Goal: Transaction & Acquisition: Obtain resource

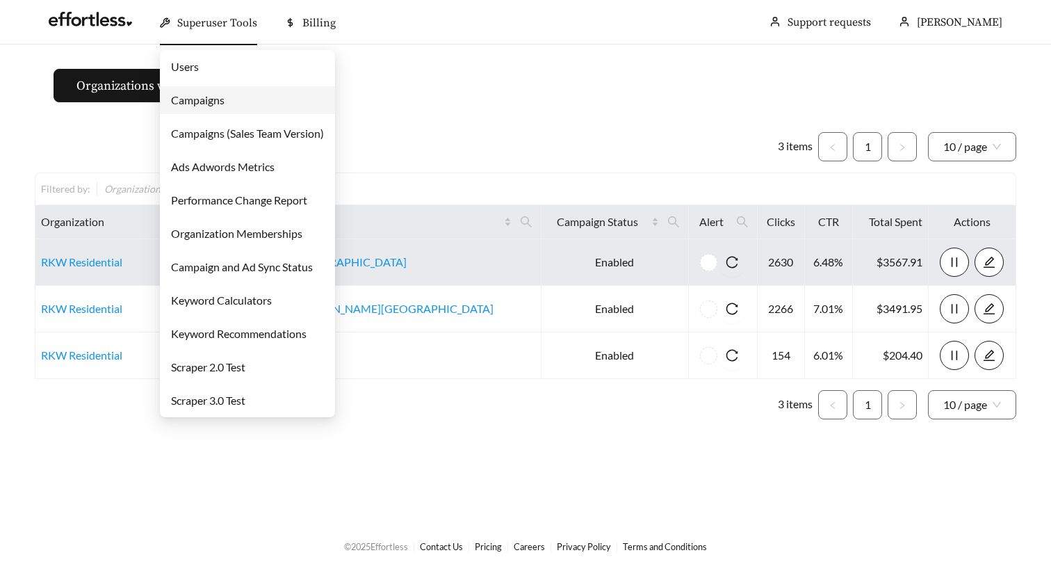
click at [210, 98] on link "Campaigns" at bounding box center [198, 99] width 54 height 13
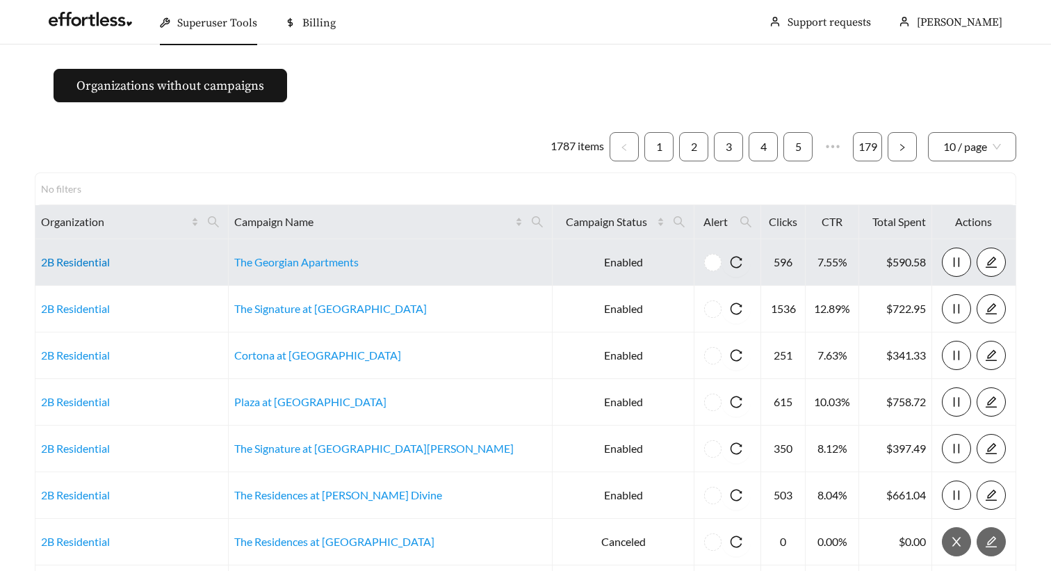
click at [90, 265] on link "2B Residential" at bounding box center [75, 261] width 69 height 13
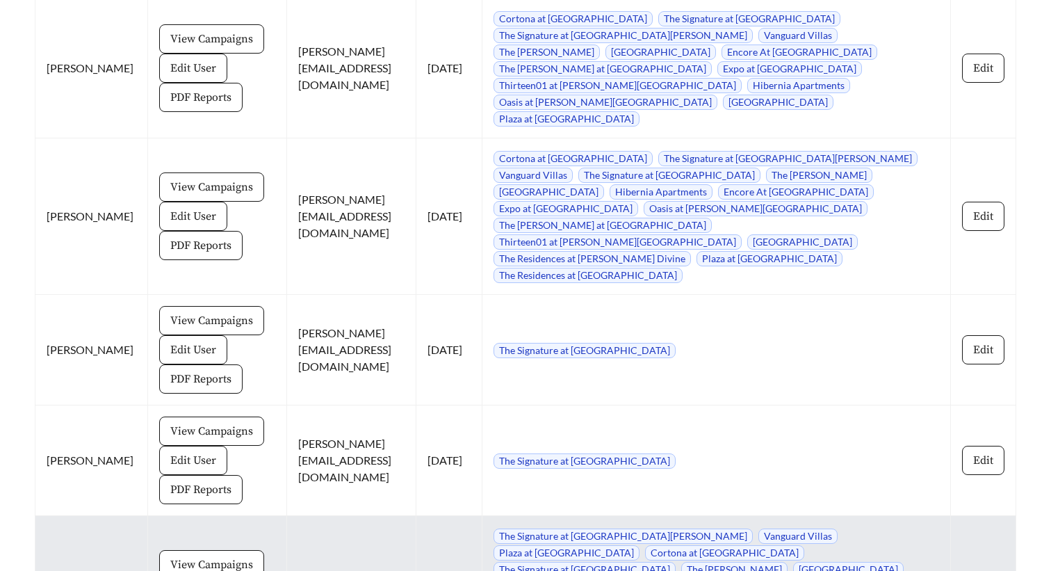
scroll to position [1297, 0]
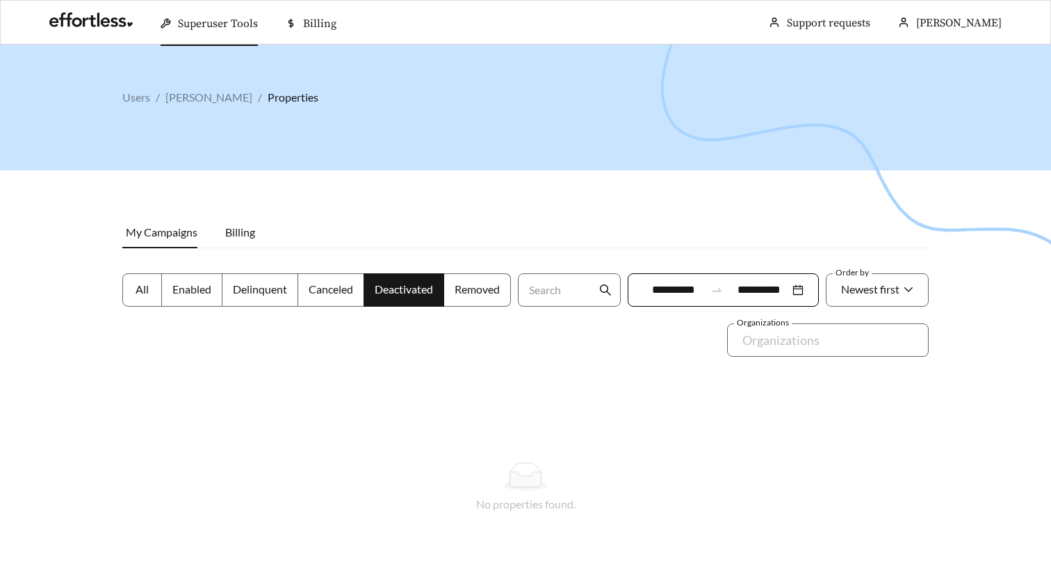
click at [143, 296] on label "All" at bounding box center [142, 289] width 40 height 33
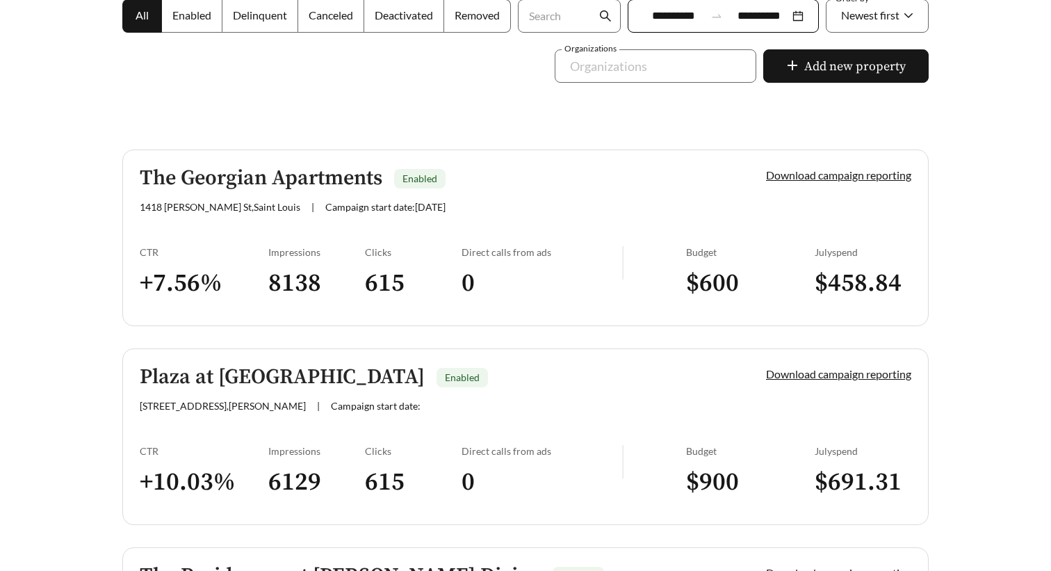
scroll to position [308, 0]
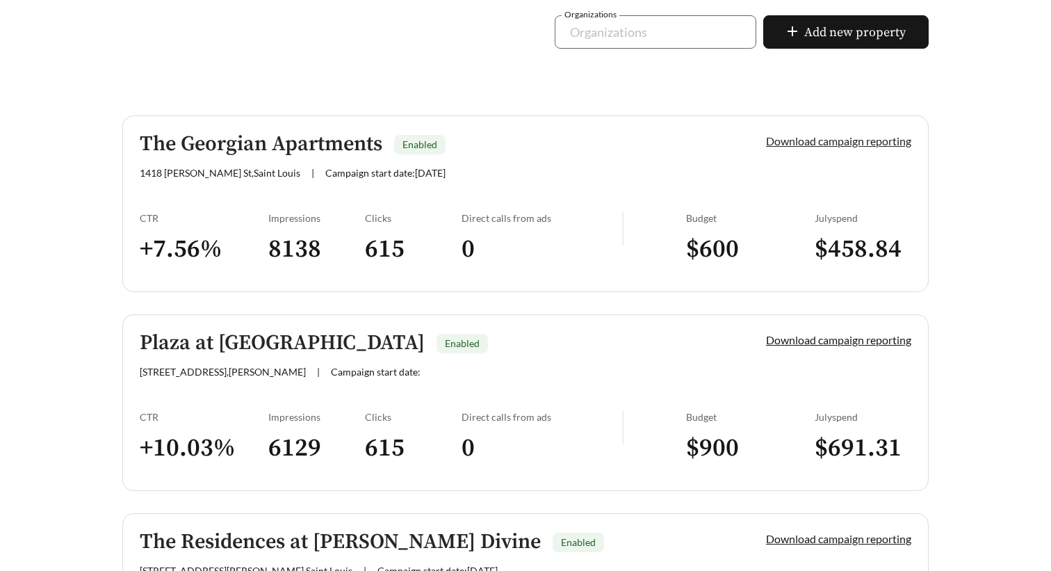
click at [836, 141] on link "Download campaign reporting" at bounding box center [838, 140] width 145 height 13
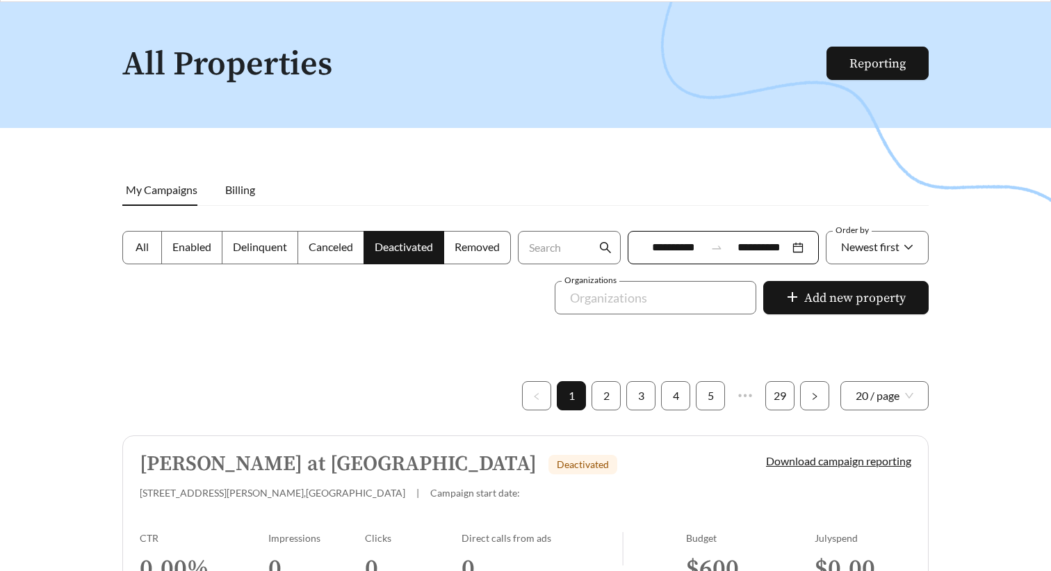
scroll to position [51, 0]
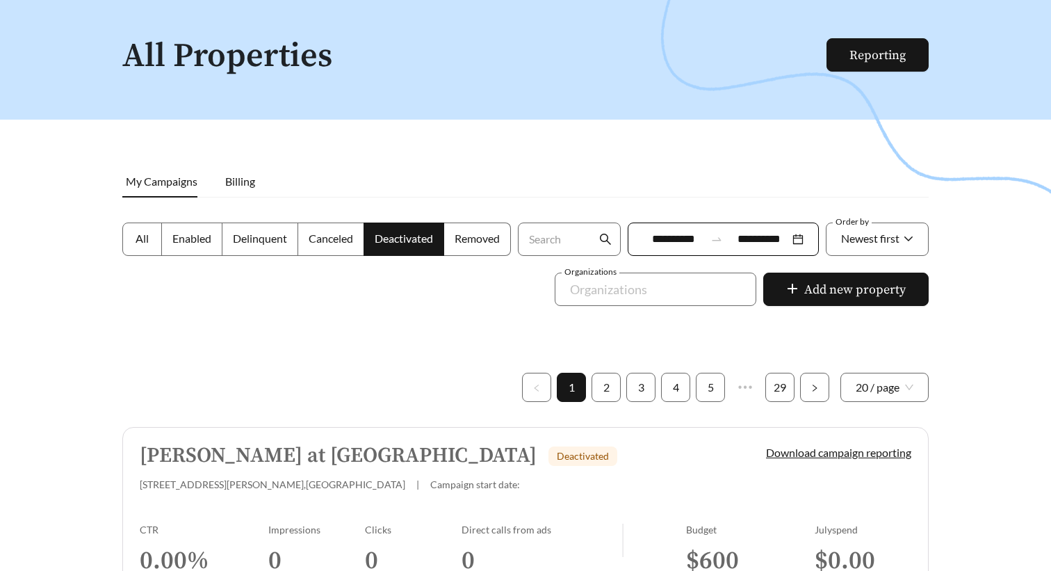
click at [139, 232] on span "All" at bounding box center [142, 238] width 13 height 13
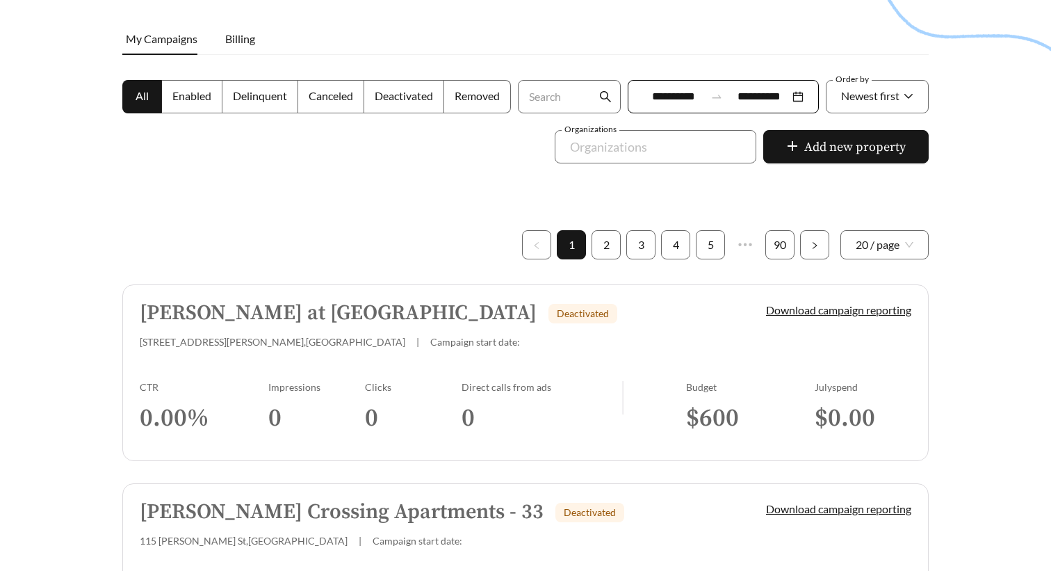
scroll to position [205, 0]
